Goal: Information Seeking & Learning: Learn about a topic

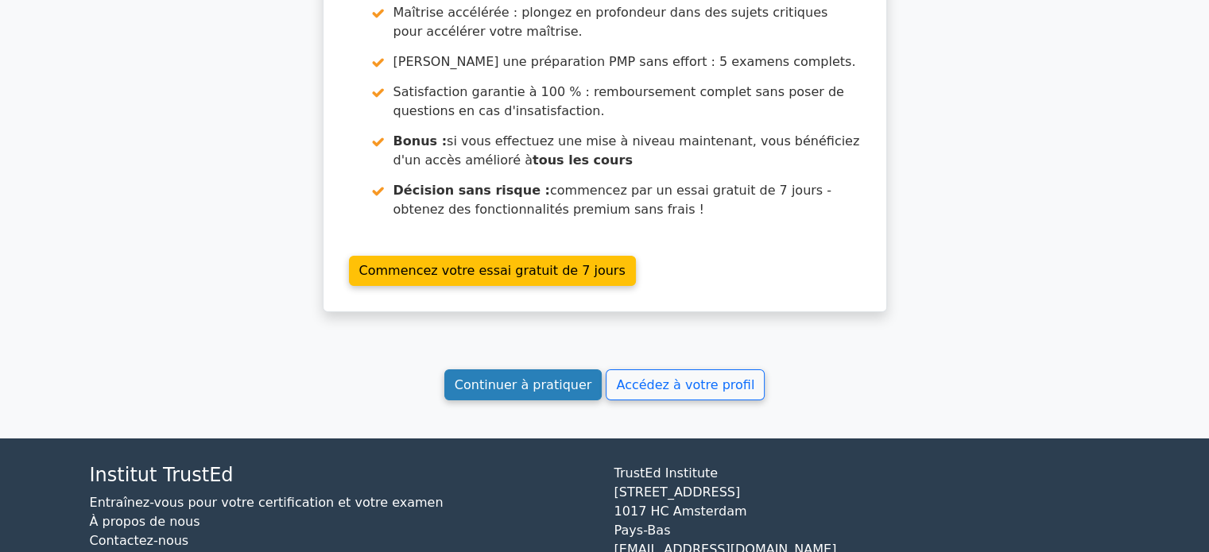
click at [544, 377] on font "Continuer à pratiquer" at bounding box center [523, 384] width 137 height 15
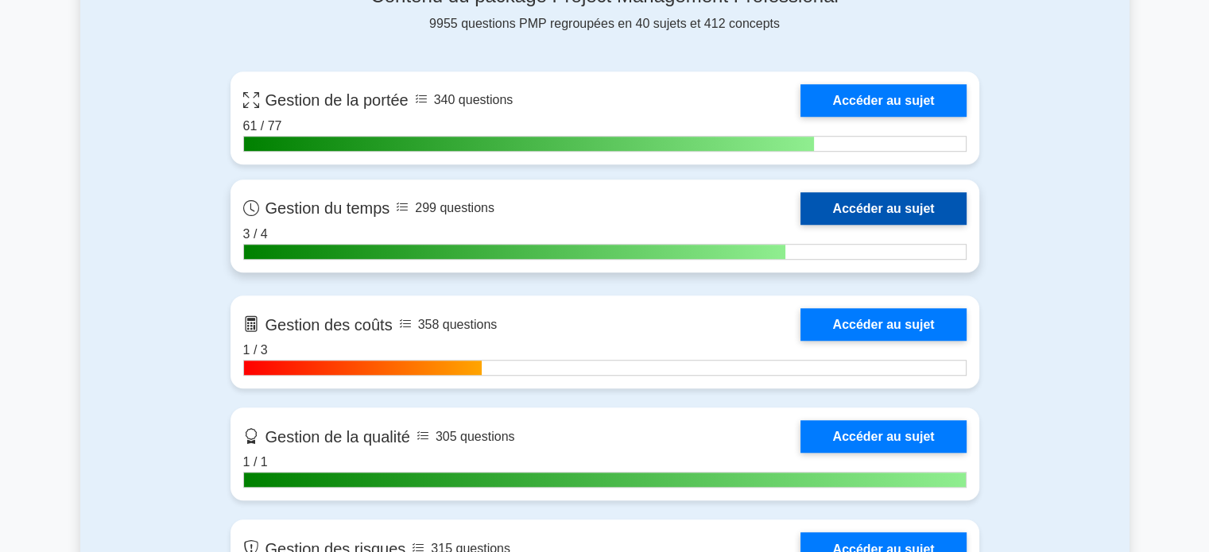
scroll to position [1192, 0]
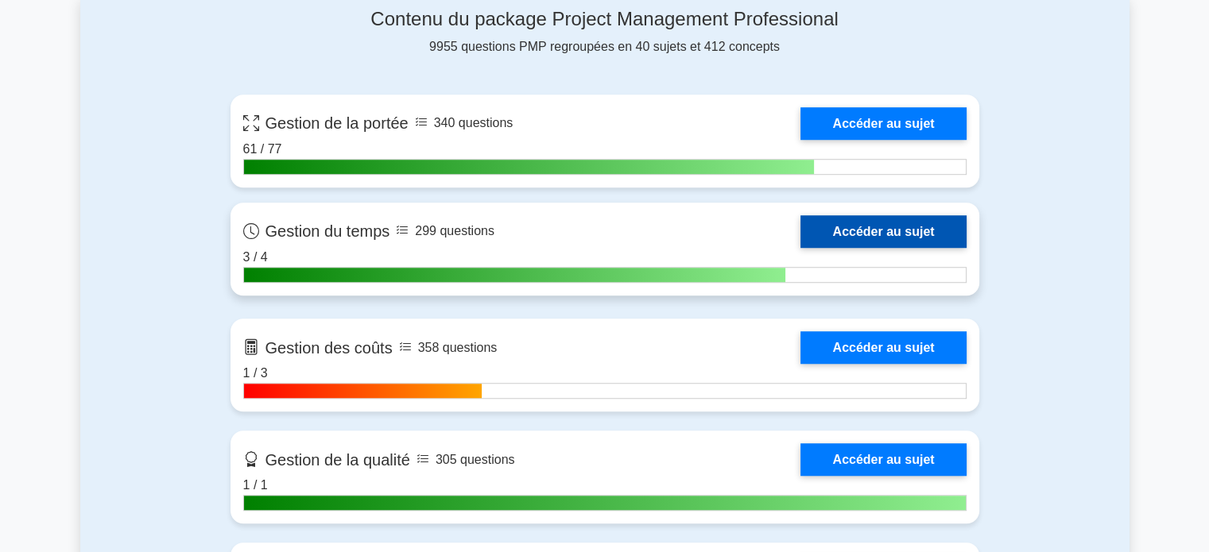
click at [858, 231] on link "Accéder au sujet" at bounding box center [882, 231] width 165 height 33
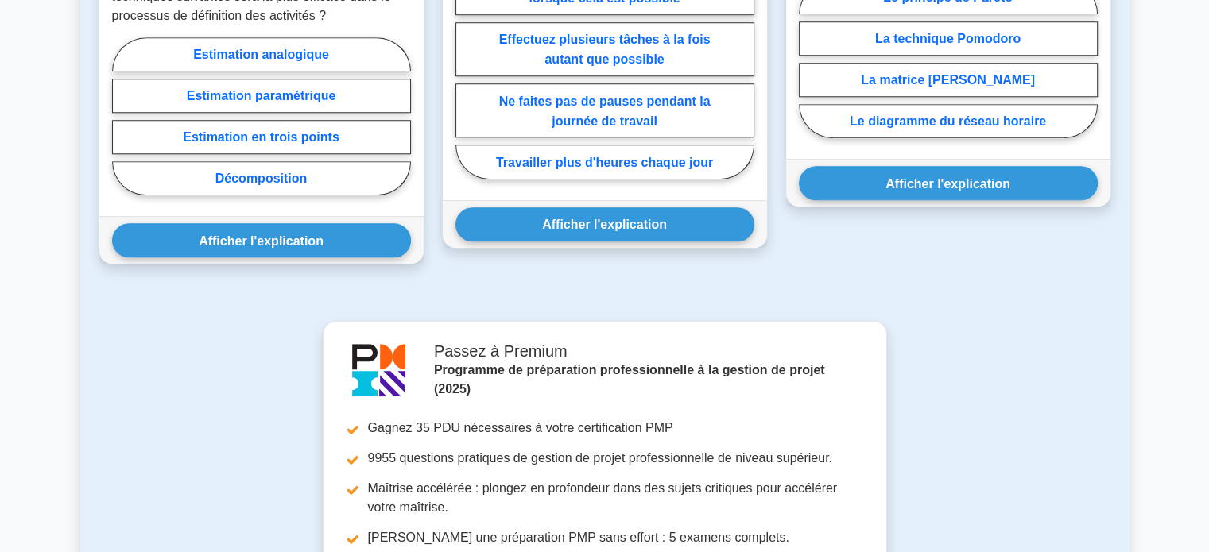
scroll to position [1334, 0]
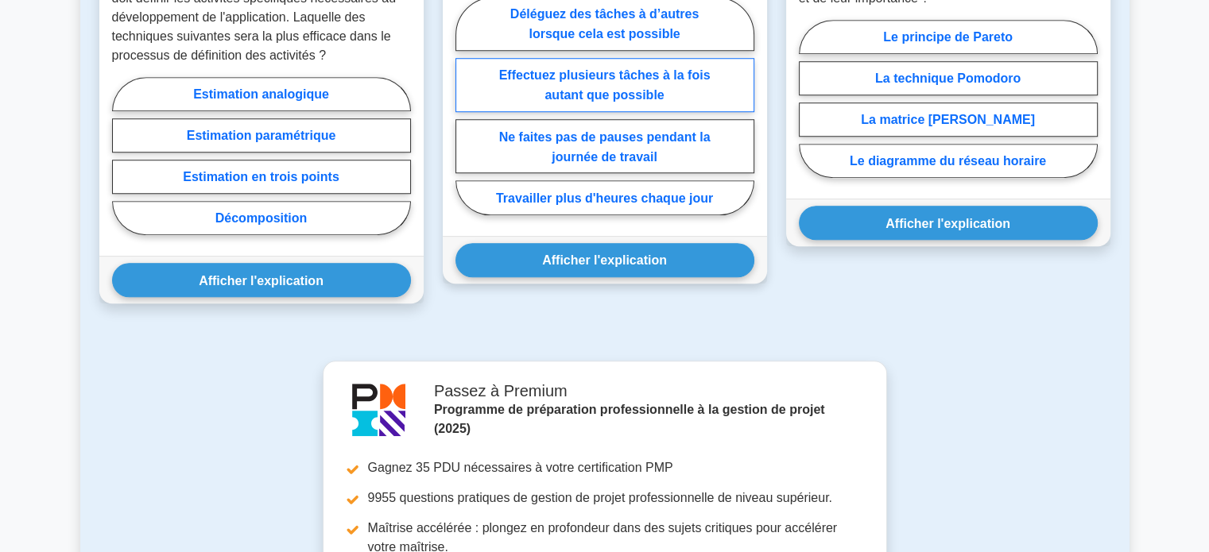
click at [607, 84] on font "Effectuez plusieurs tâches à la fois autant que possible" at bounding box center [604, 84] width 211 height 33
click at [466, 105] on input "Effectuez plusieurs tâches à la fois autant que possible" at bounding box center [460, 110] width 10 height 10
radio input "true"
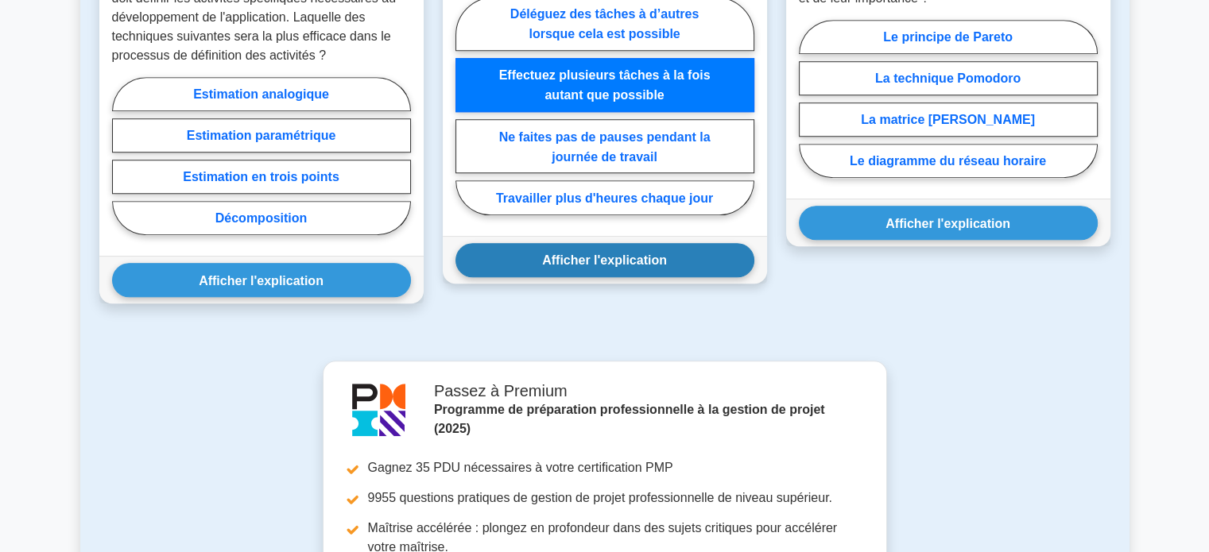
click at [574, 267] on font "Afficher l'explication" at bounding box center [604, 261] width 125 height 14
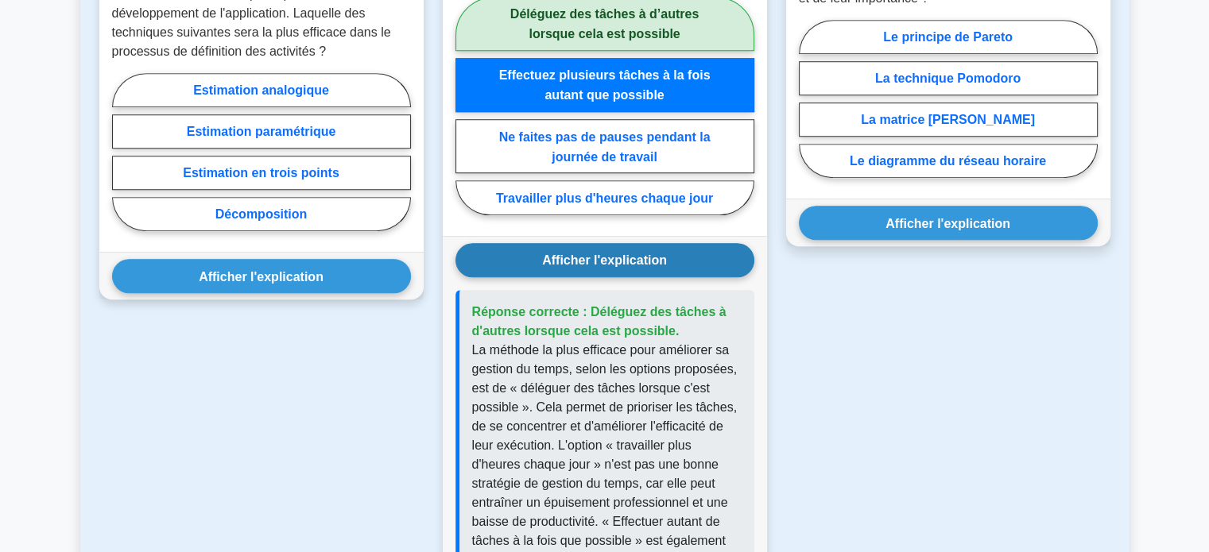
scroll to position [1255, 0]
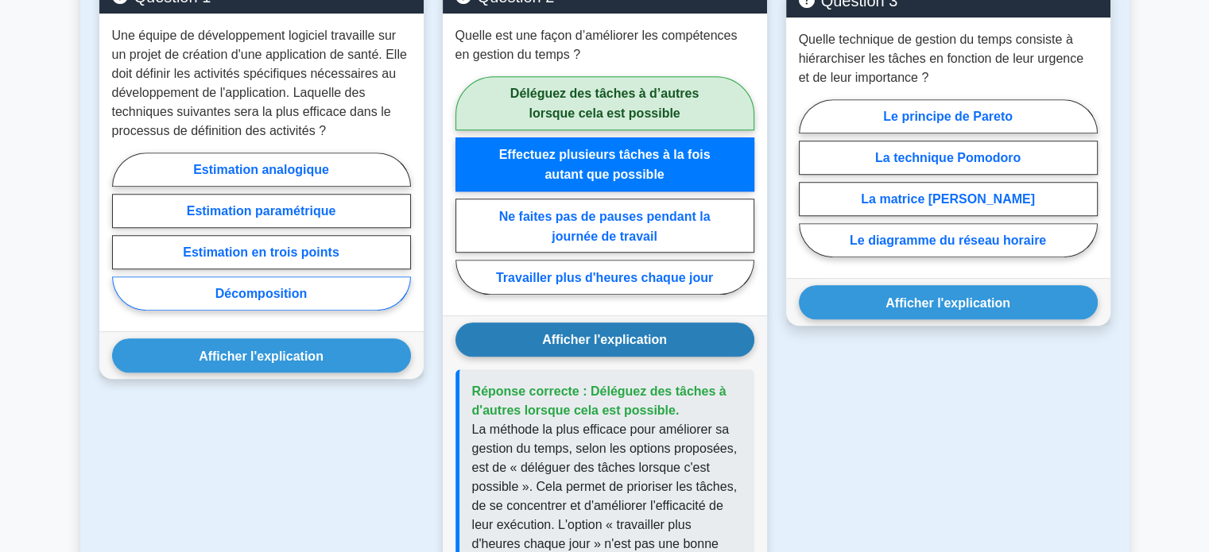
click at [251, 300] on font "Décomposition" at bounding box center [261, 294] width 92 height 14
click at [122, 241] on input "Décomposition" at bounding box center [117, 235] width 10 height 10
radio input "true"
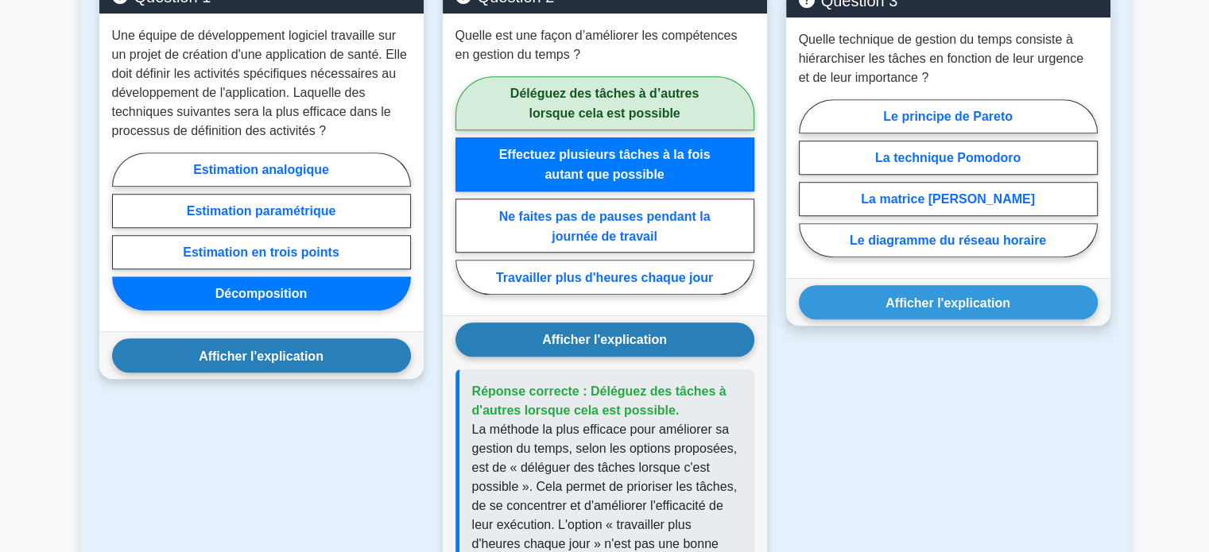
click at [246, 359] on font "Afficher l'explication" at bounding box center [261, 356] width 125 height 14
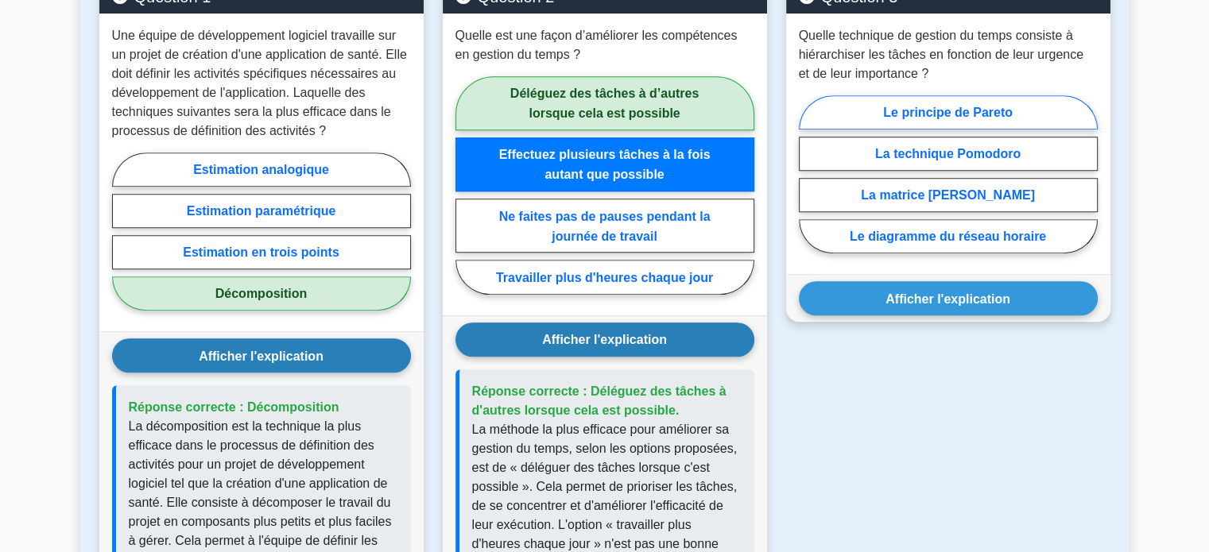
click at [970, 114] on font "Le principe de Pareto" at bounding box center [948, 113] width 130 height 14
click at [809, 173] on input "Le principe de Pareto" at bounding box center [804, 178] width 10 height 10
radio input "true"
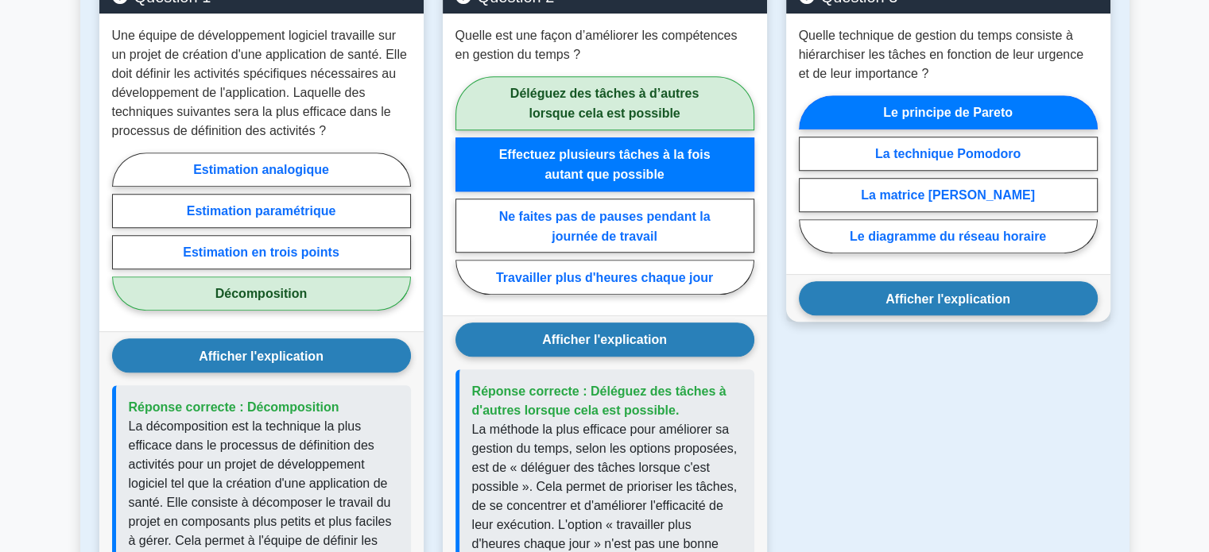
click at [927, 302] on font "Afficher l'explication" at bounding box center [947, 299] width 125 height 14
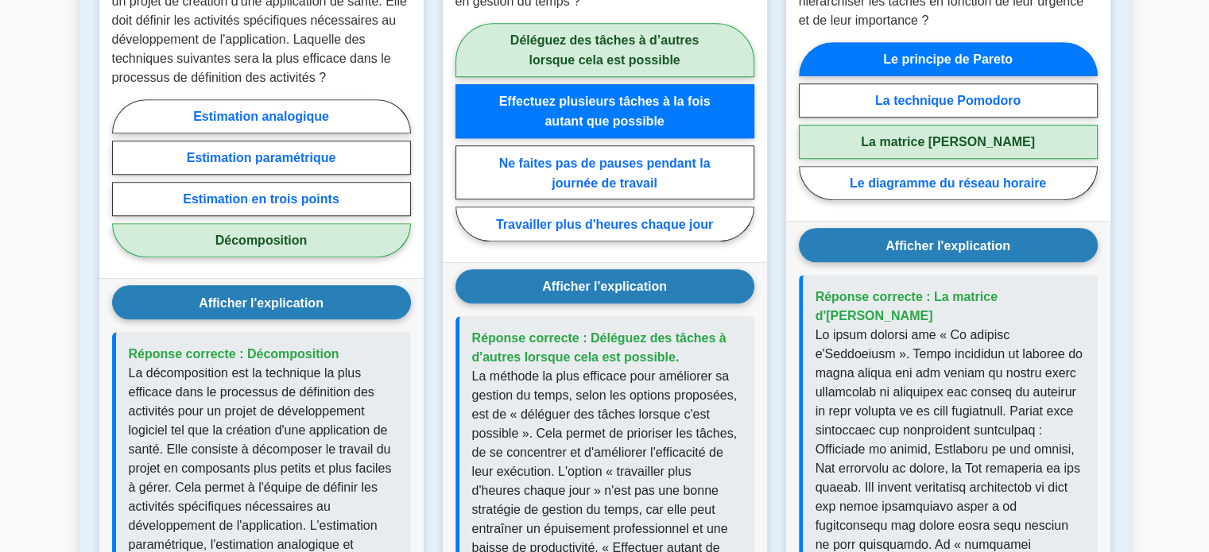
scroll to position [1334, 0]
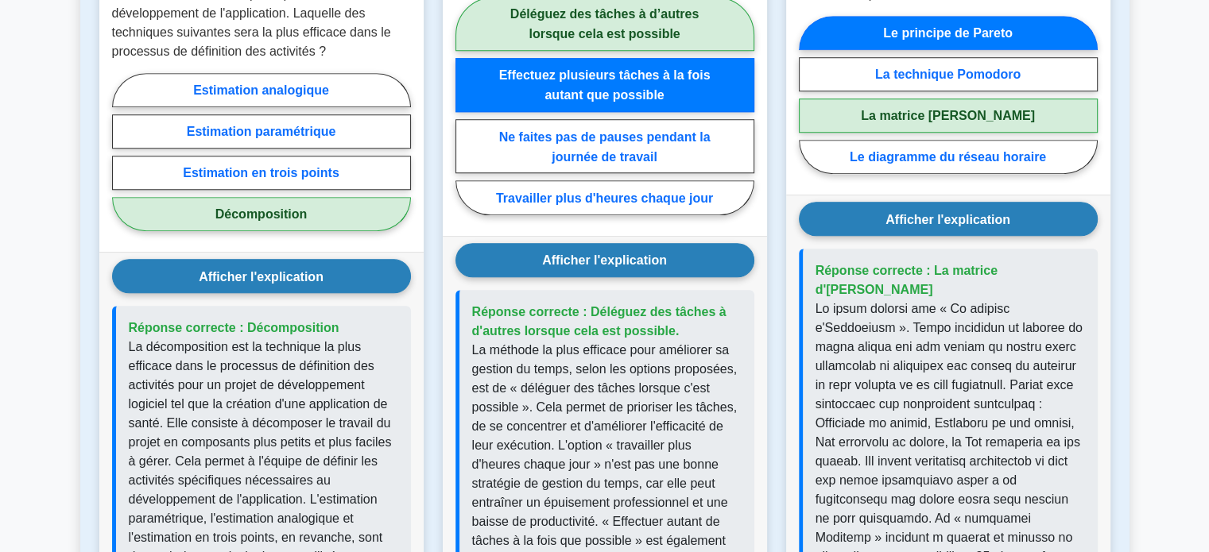
click at [919, 222] on font "Afficher l'explication" at bounding box center [947, 219] width 125 height 14
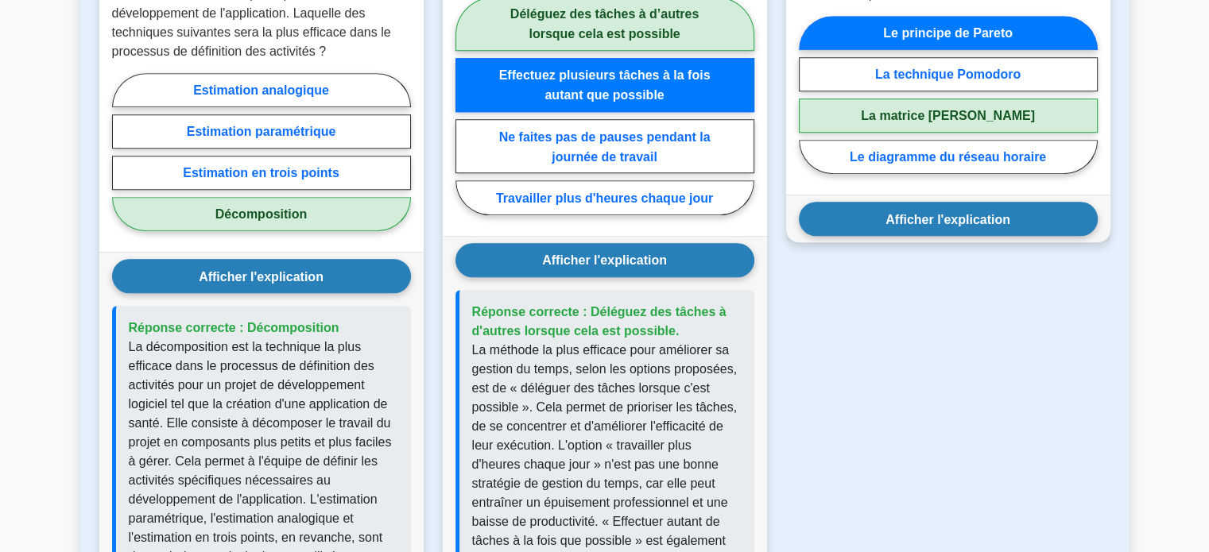
click at [633, 266] on font "Afficher l'explication" at bounding box center [604, 261] width 125 height 14
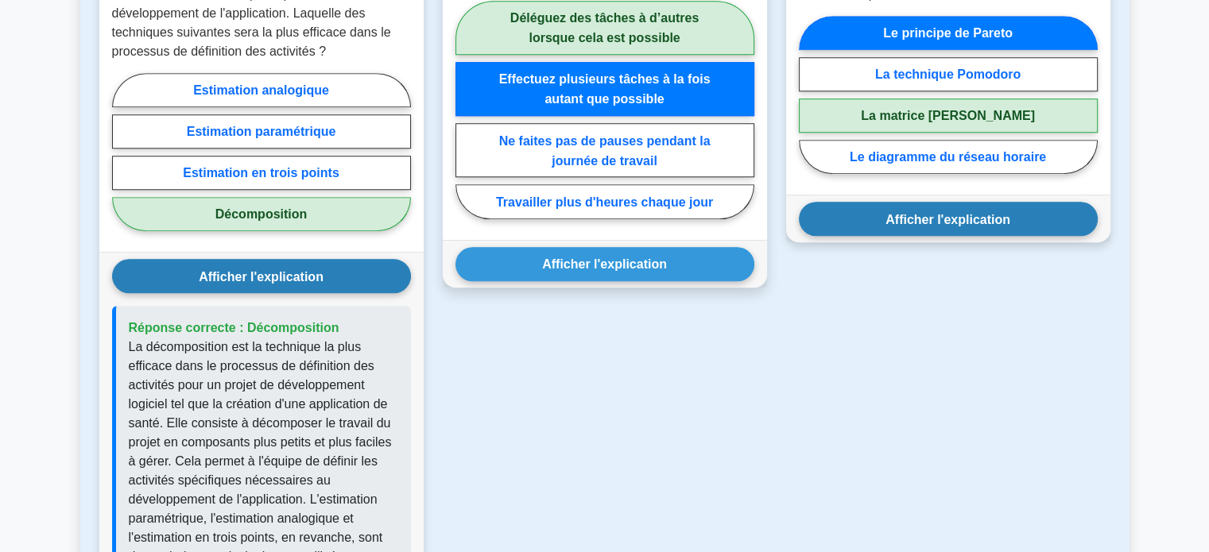
click at [348, 277] on button "Afficher l'explication" at bounding box center [261, 276] width 299 height 34
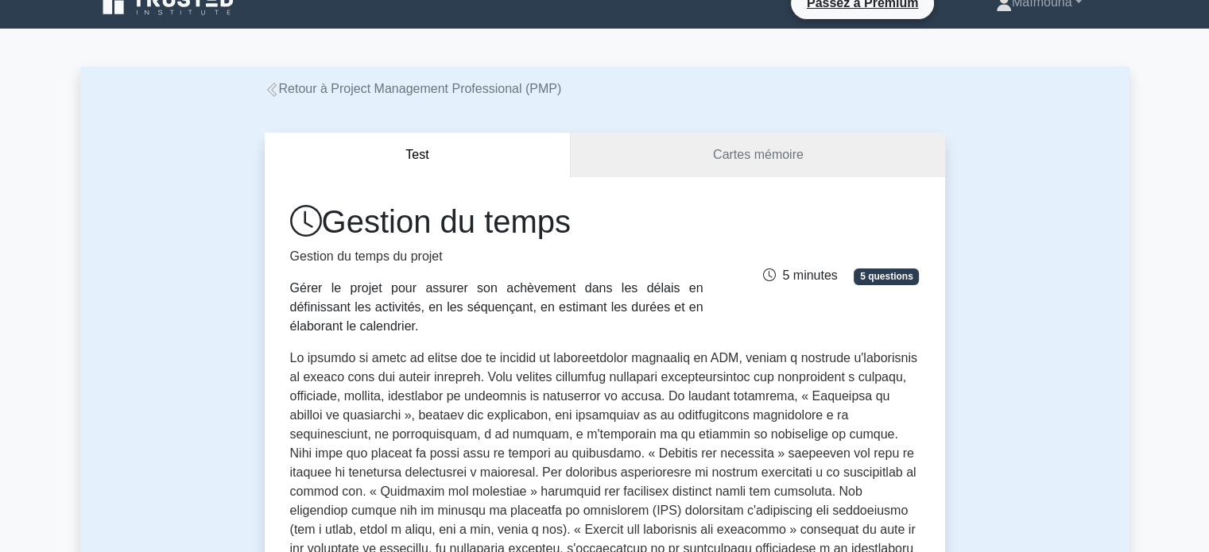
scroll to position [0, 0]
